Goal: Download file/media

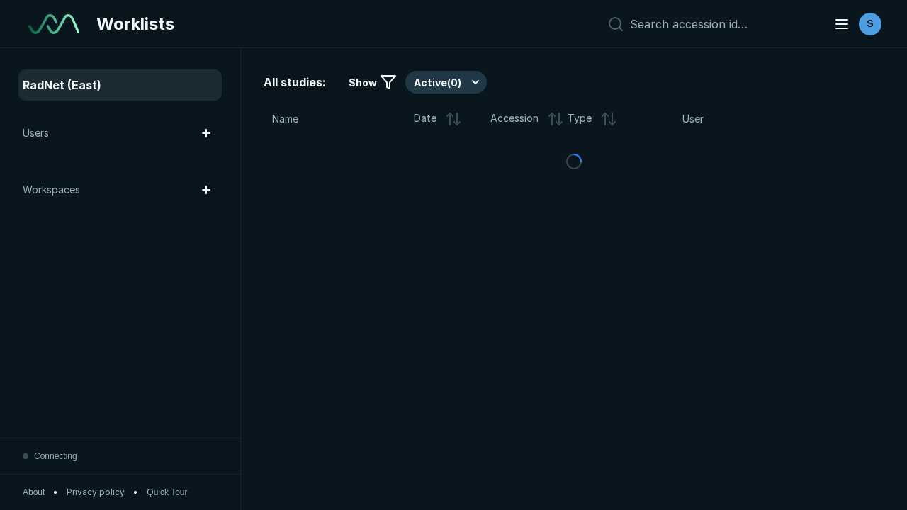
scroll to position [3871, 5905]
